Goal: Complete application form

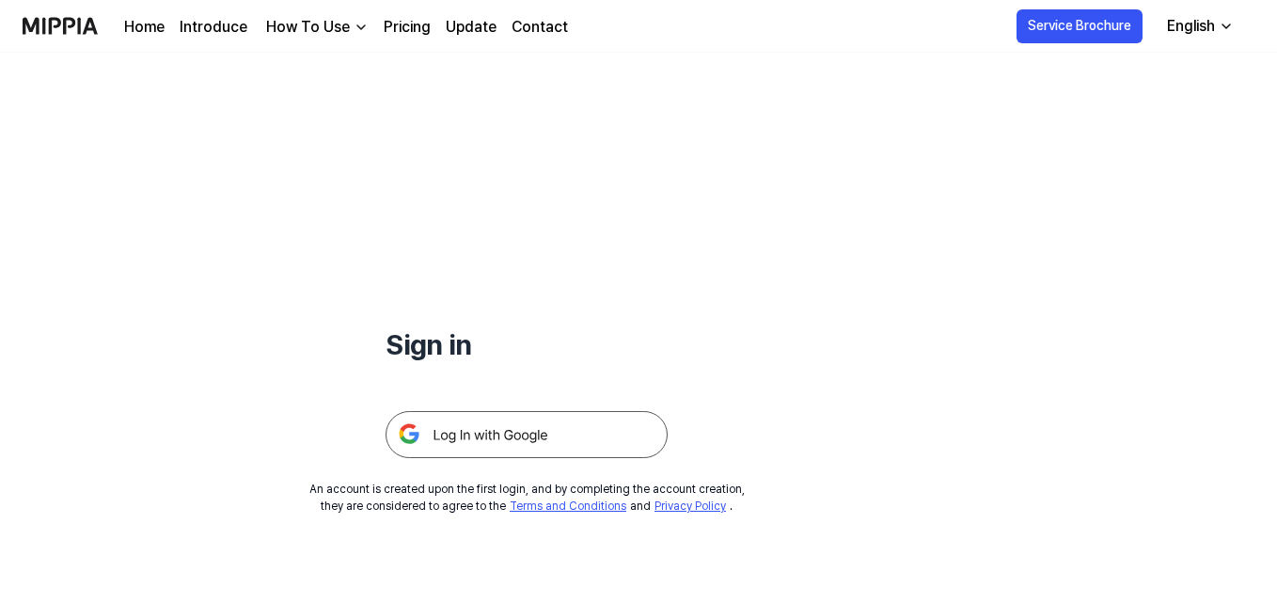
click at [485, 446] on img at bounding box center [527, 434] width 282 height 47
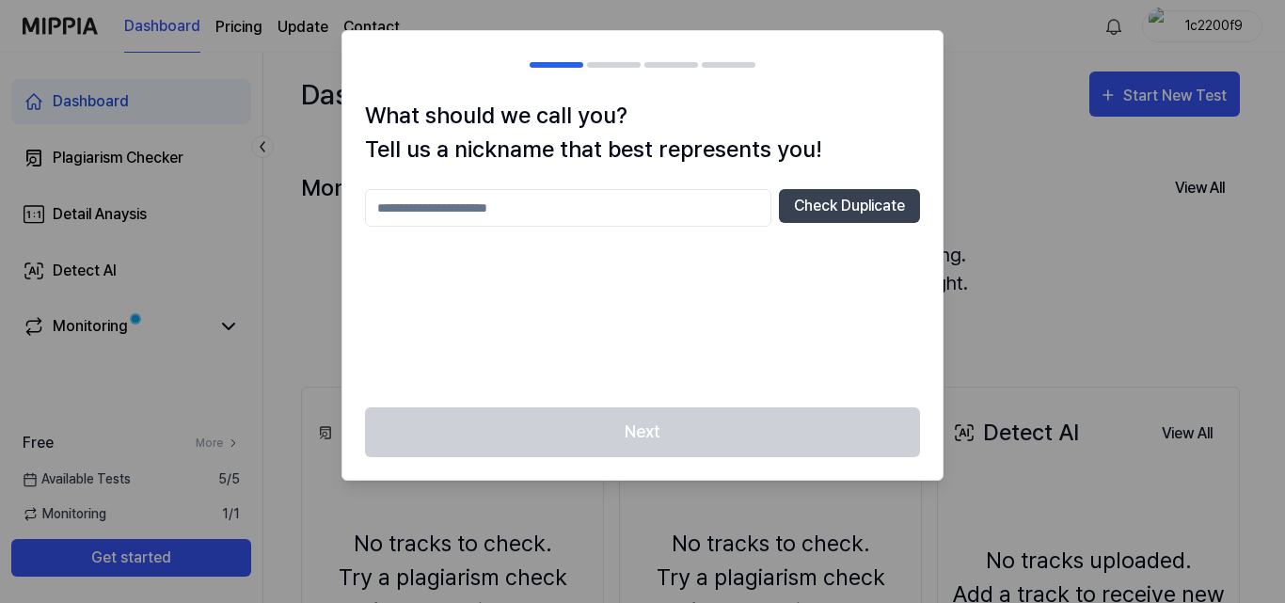
click at [698, 214] on input "text" at bounding box center [568, 208] width 406 height 38
type input "*******"
click at [830, 208] on button "Check Duplicate" at bounding box center [849, 206] width 141 height 34
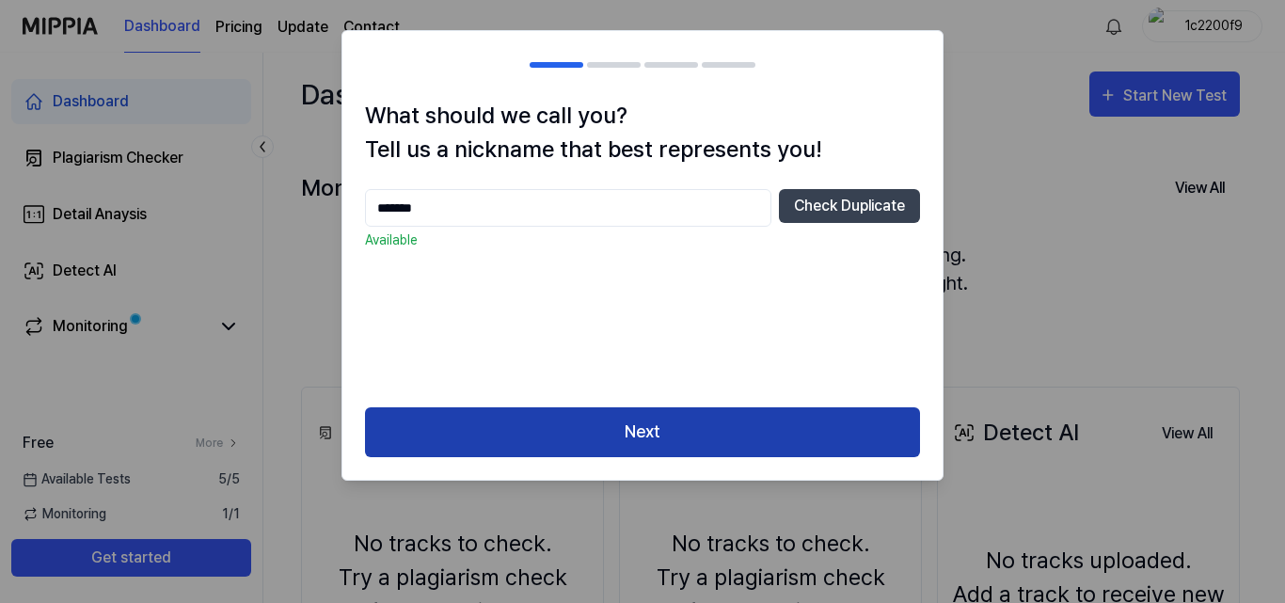
click at [675, 430] on button "Next" at bounding box center [642, 432] width 555 height 50
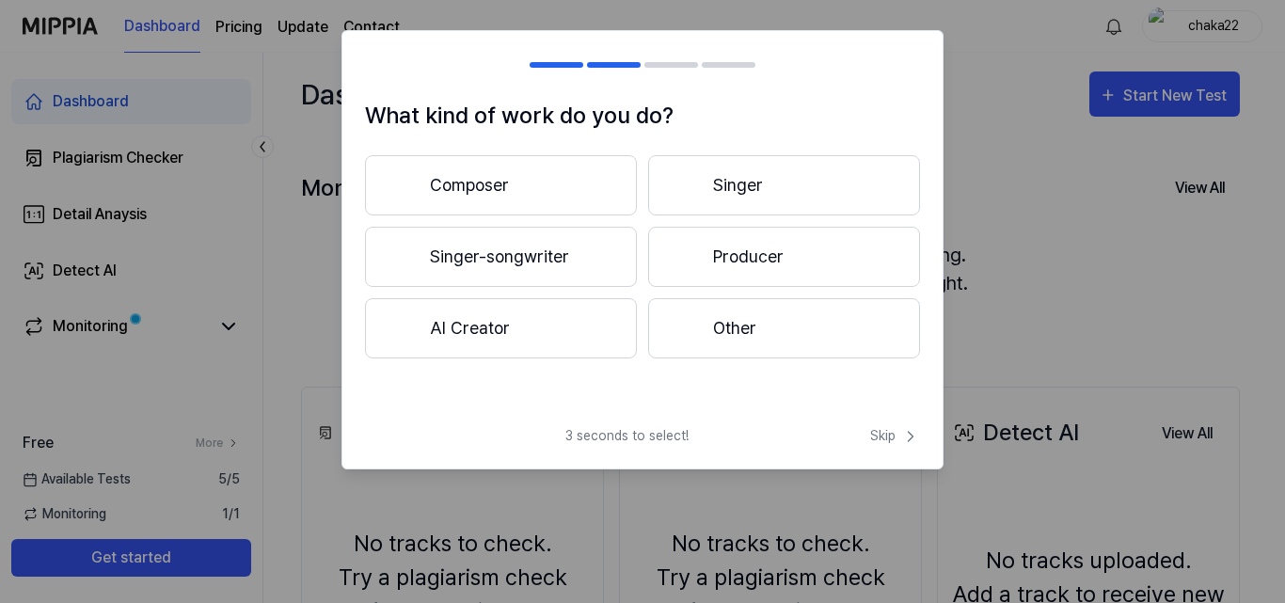
click at [544, 264] on button "Singer-songwriter" at bounding box center [501, 257] width 272 height 60
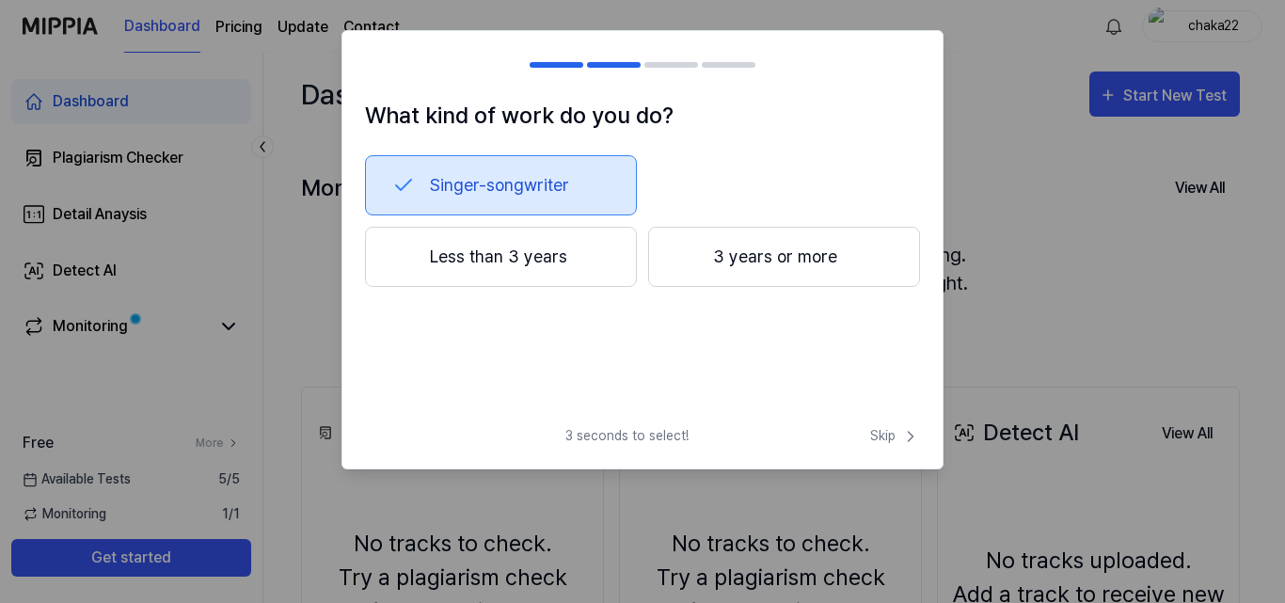
click at [802, 269] on button "3 years or more" at bounding box center [784, 257] width 272 height 60
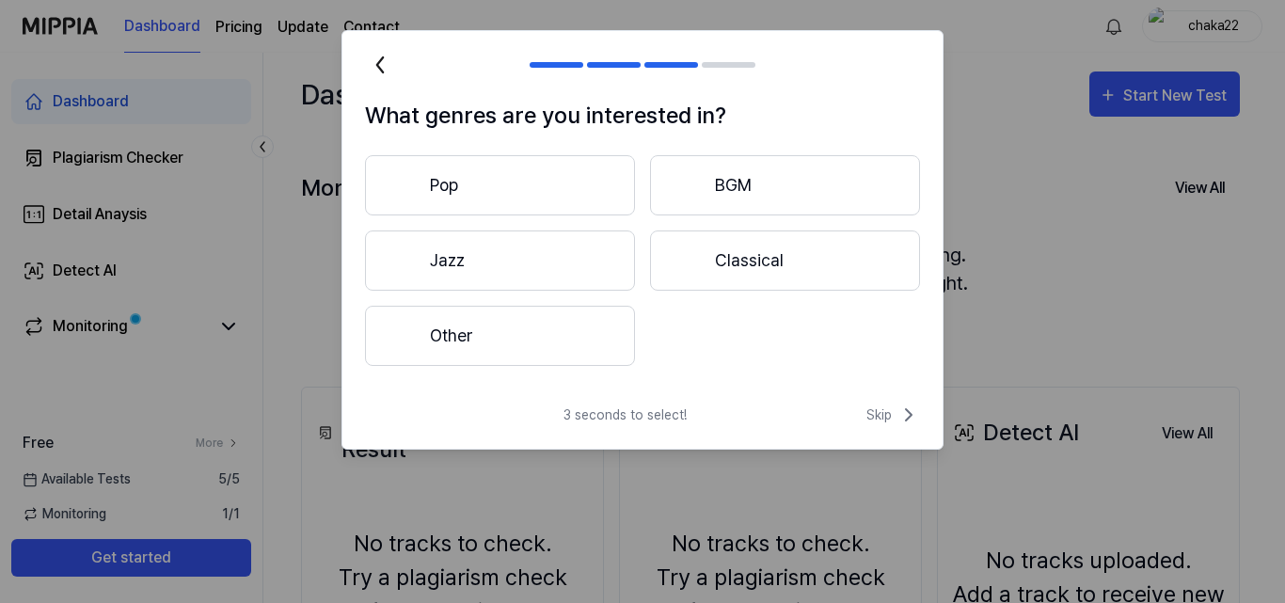
click at [562, 315] on button "Other" at bounding box center [500, 336] width 270 height 60
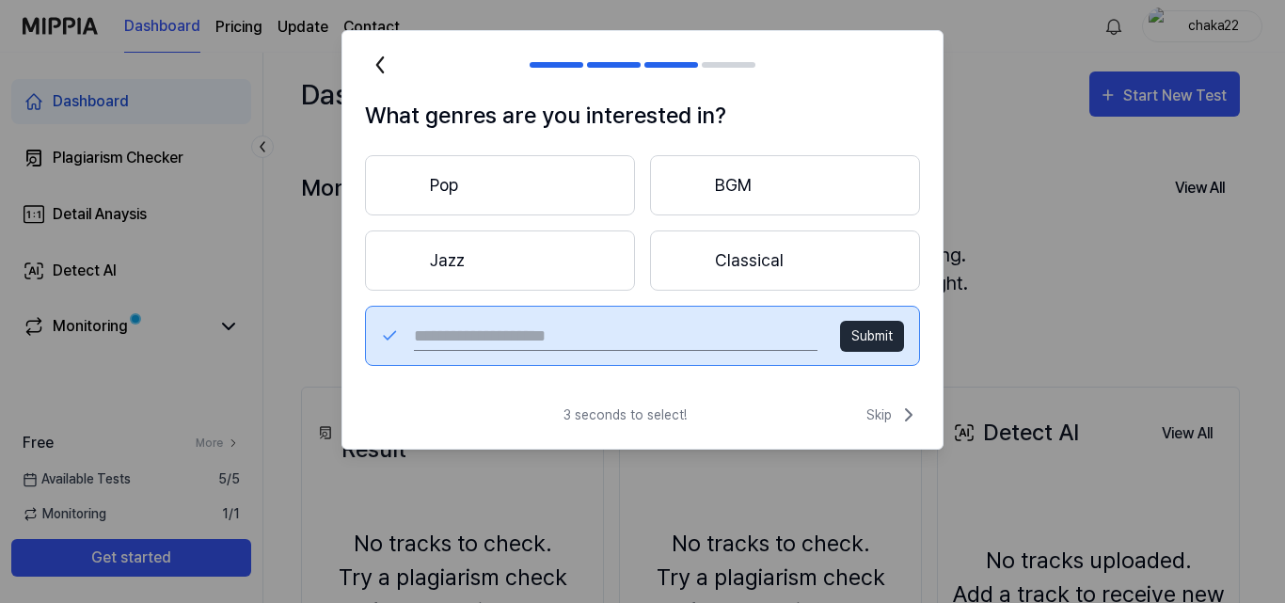
click at [667, 341] on input "text" at bounding box center [615, 336] width 403 height 30
type input "*********"
click at [892, 344] on button "Submit" at bounding box center [872, 336] width 64 height 31
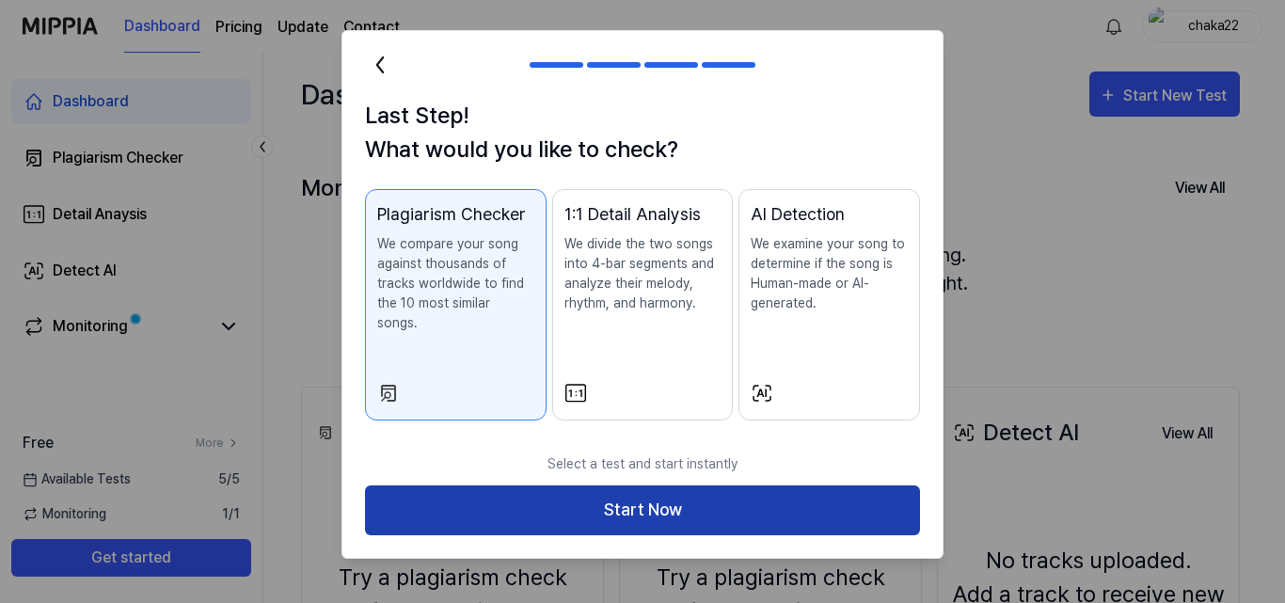
click at [682, 485] on button "Start Now" at bounding box center [642, 510] width 555 height 50
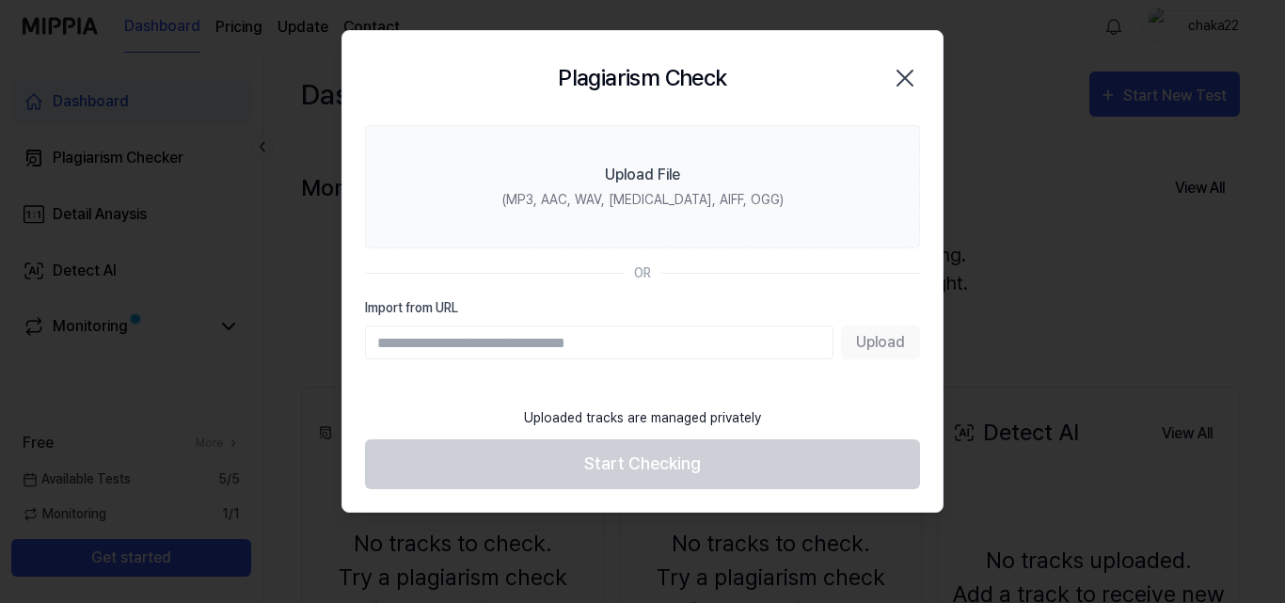
click at [628, 476] on footer "Uploaded tracks are managed privately Start Checking" at bounding box center [642, 443] width 555 height 92
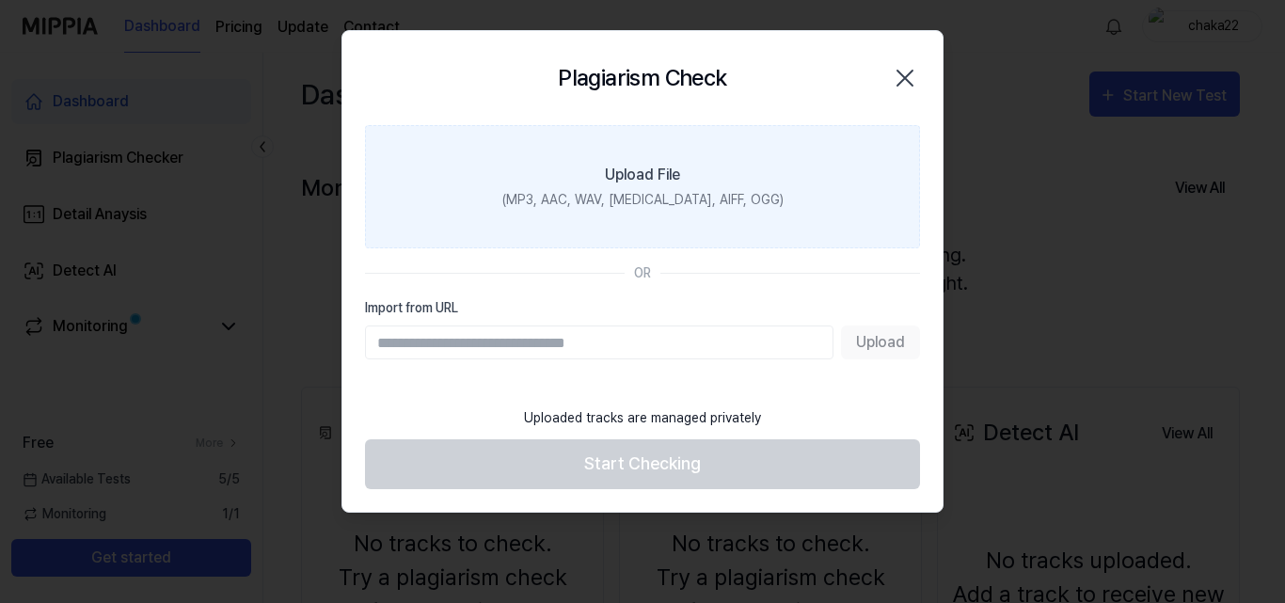
click at [661, 198] on div "(MP3, AAC, WAV, [MEDICAL_DATA], AIFF, OGG)" at bounding box center [642, 200] width 281 height 20
click at [0, 0] on input "Upload File (MP3, AAC, WAV, [MEDICAL_DATA], AIFF, OGG)" at bounding box center [0, 0] width 0 height 0
